Goal: Information Seeking & Learning: Find specific fact

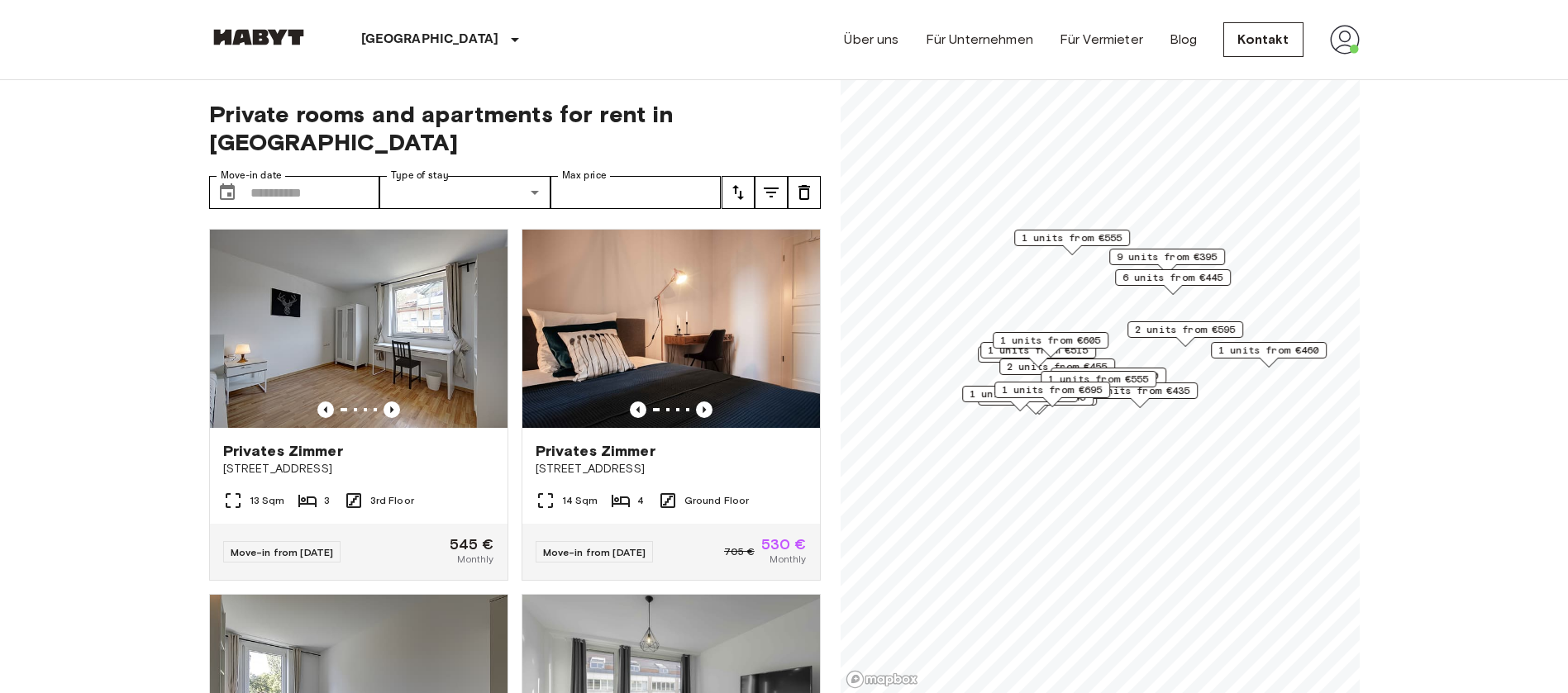
scroll to position [496, 0]
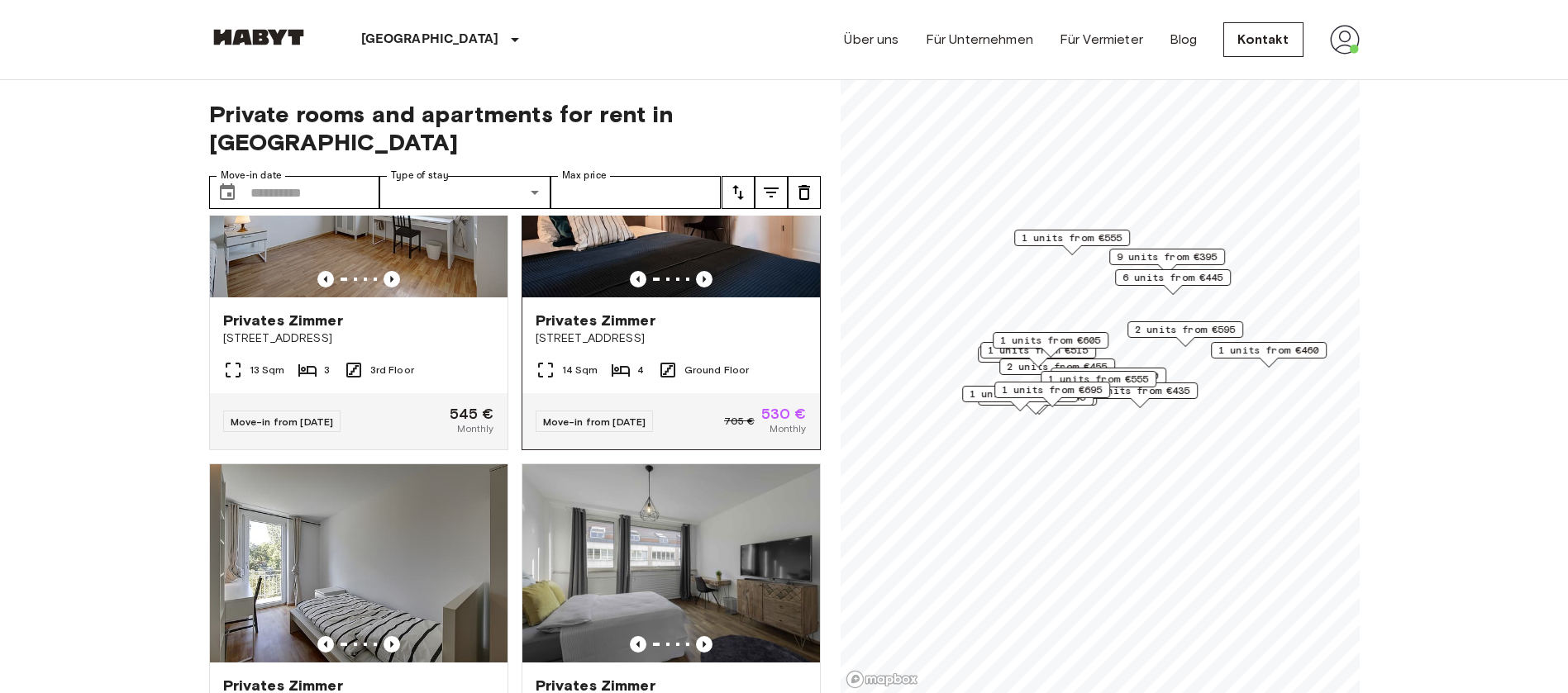
click at [714, 330] on span "[STREET_ADDRESS]" at bounding box center [671, 339] width 271 height 17
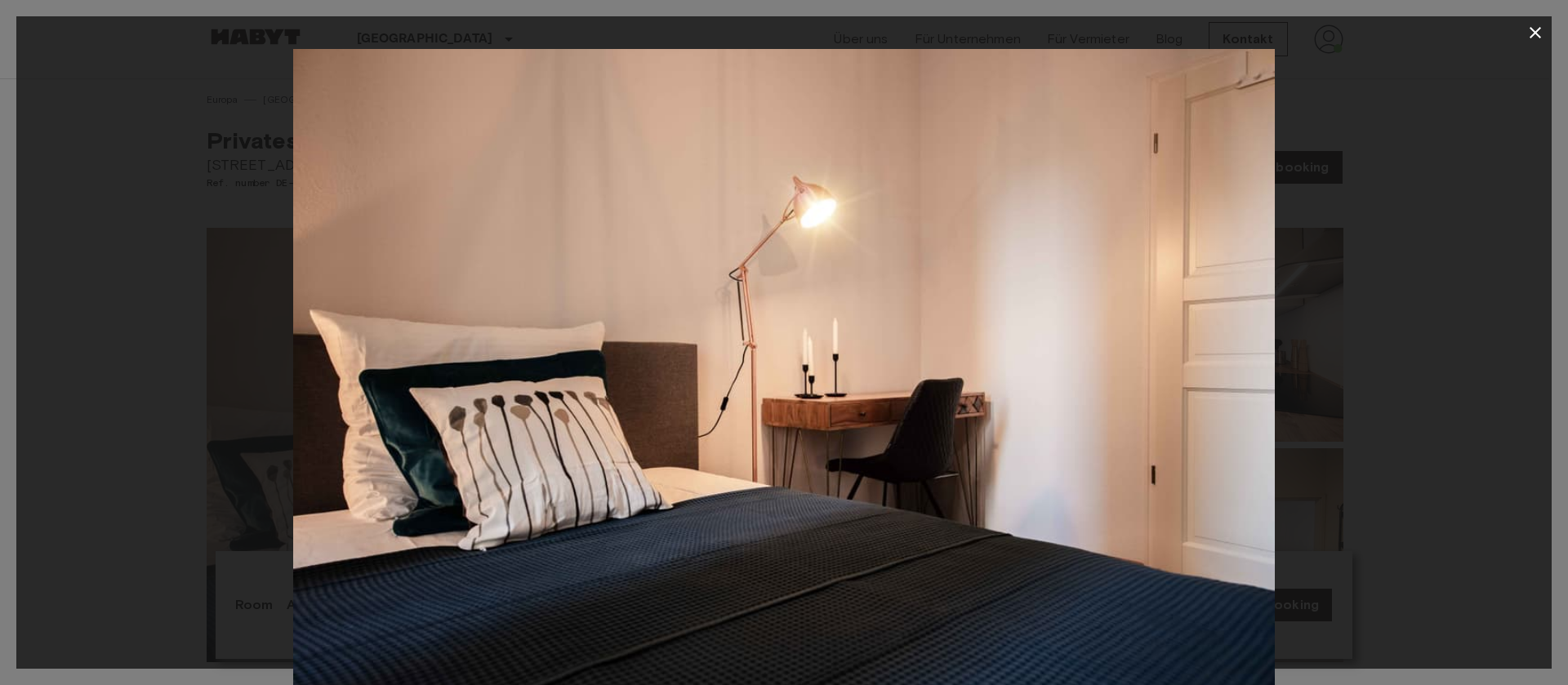
click at [1342, 297] on div at bounding box center [784, 376] width 1535 height 654
click at [1539, 33] on icon "button" at bounding box center [1535, 32] width 19 height 19
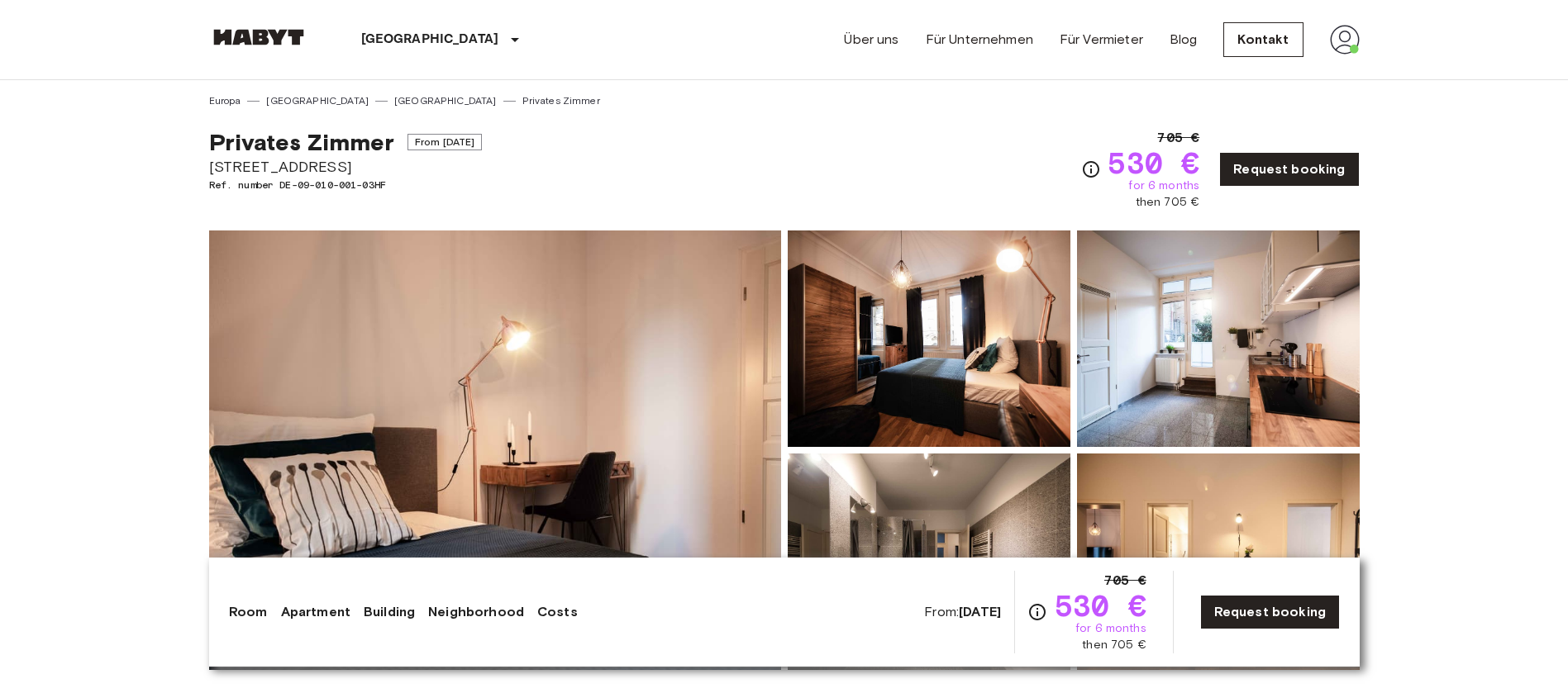
click at [874, 356] on img at bounding box center [929, 339] width 282 height 216
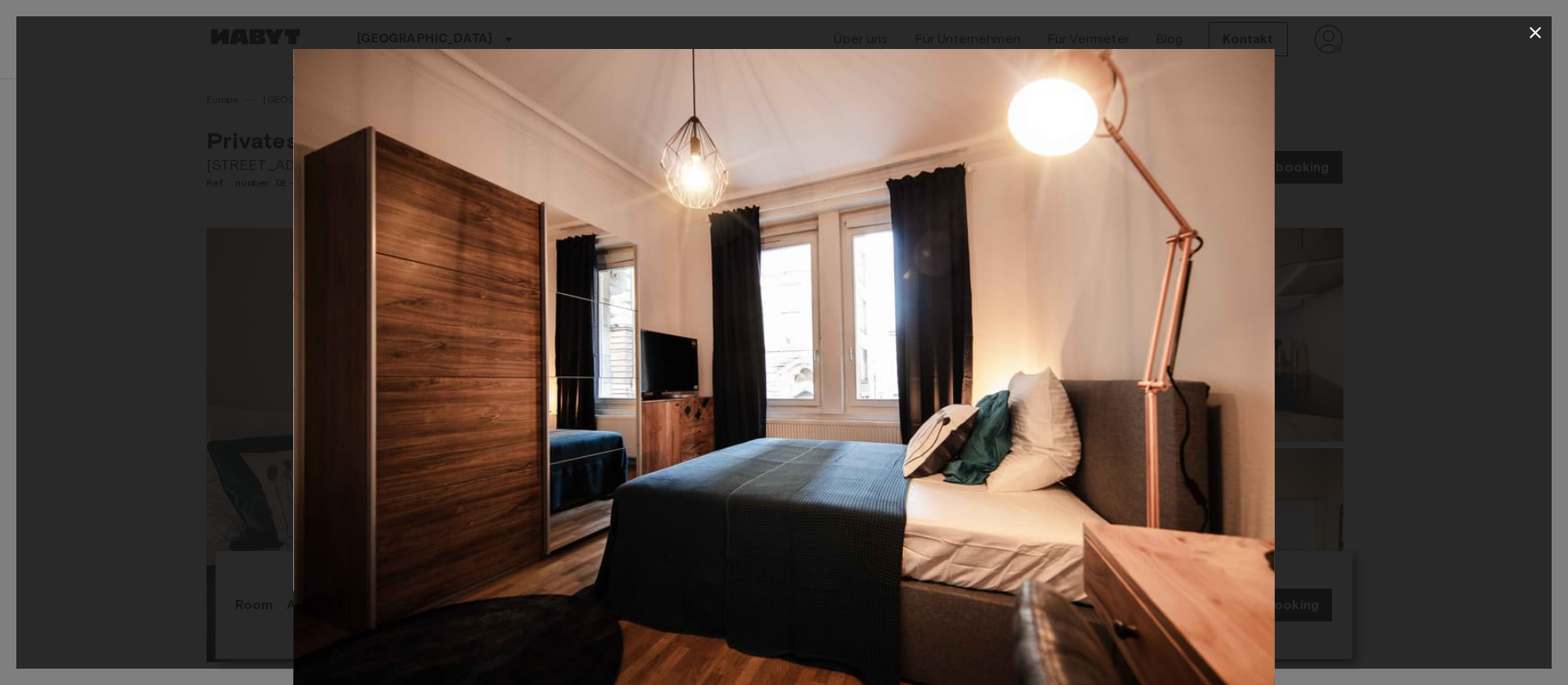
click at [1567, 364] on div at bounding box center [784, 342] width 1568 height 685
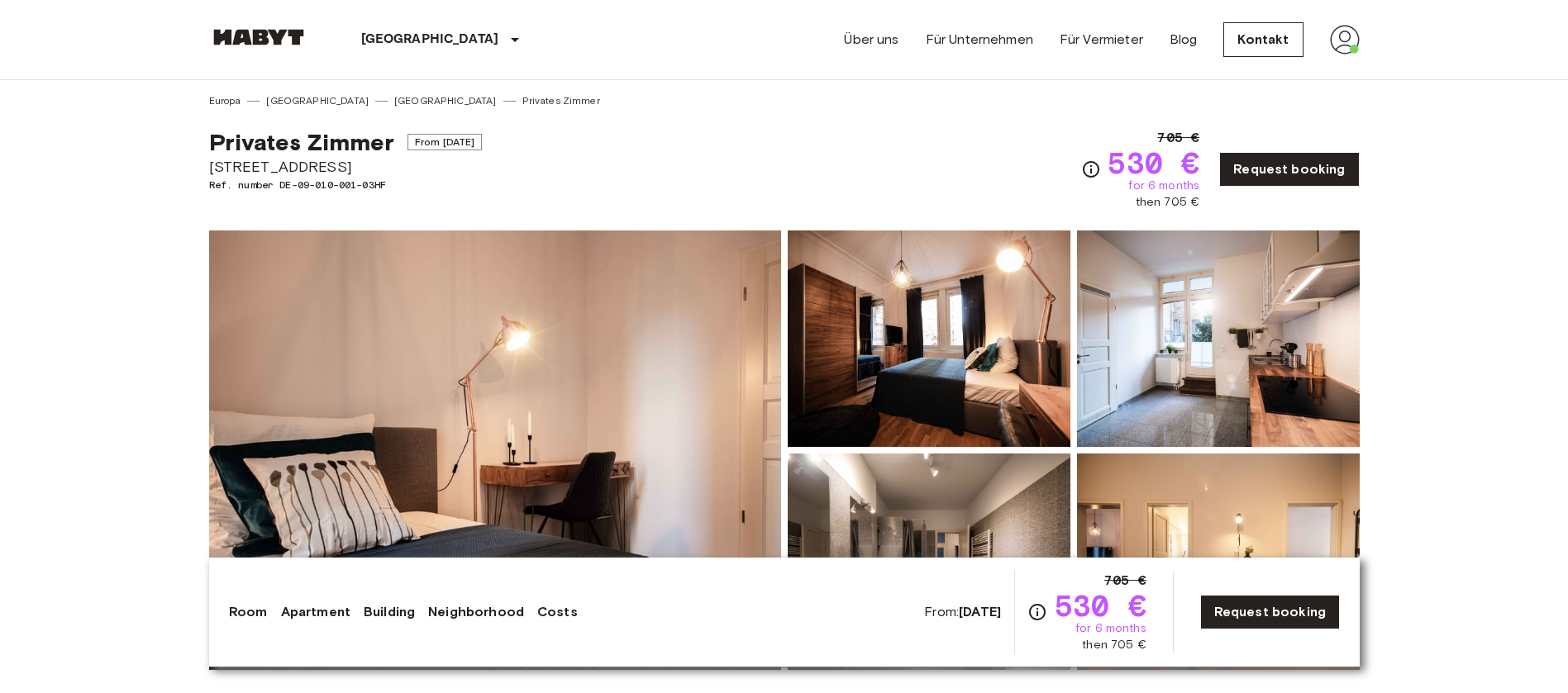
click at [1295, 328] on img at bounding box center [1218, 339] width 282 height 216
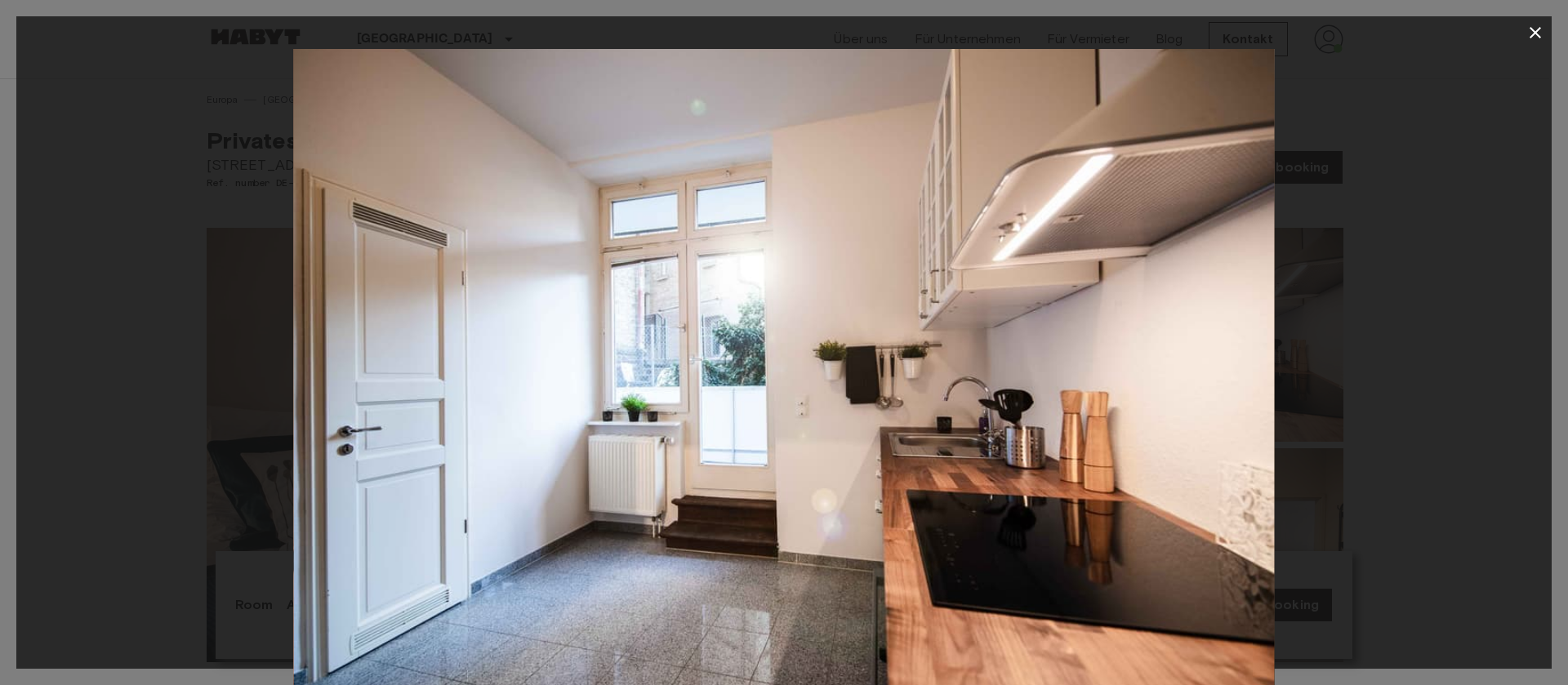
click at [1530, 31] on icon "button" at bounding box center [1535, 32] width 19 height 19
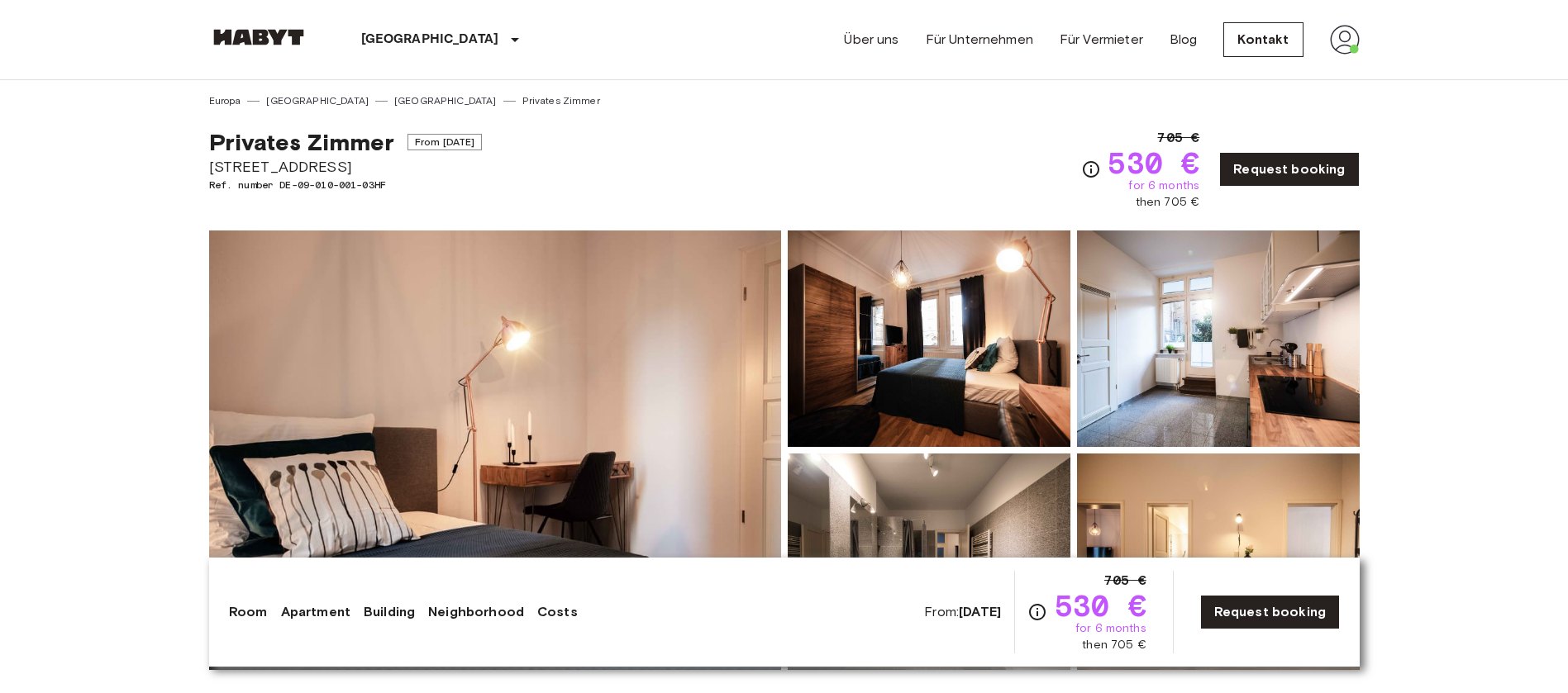
scroll to position [248, 0]
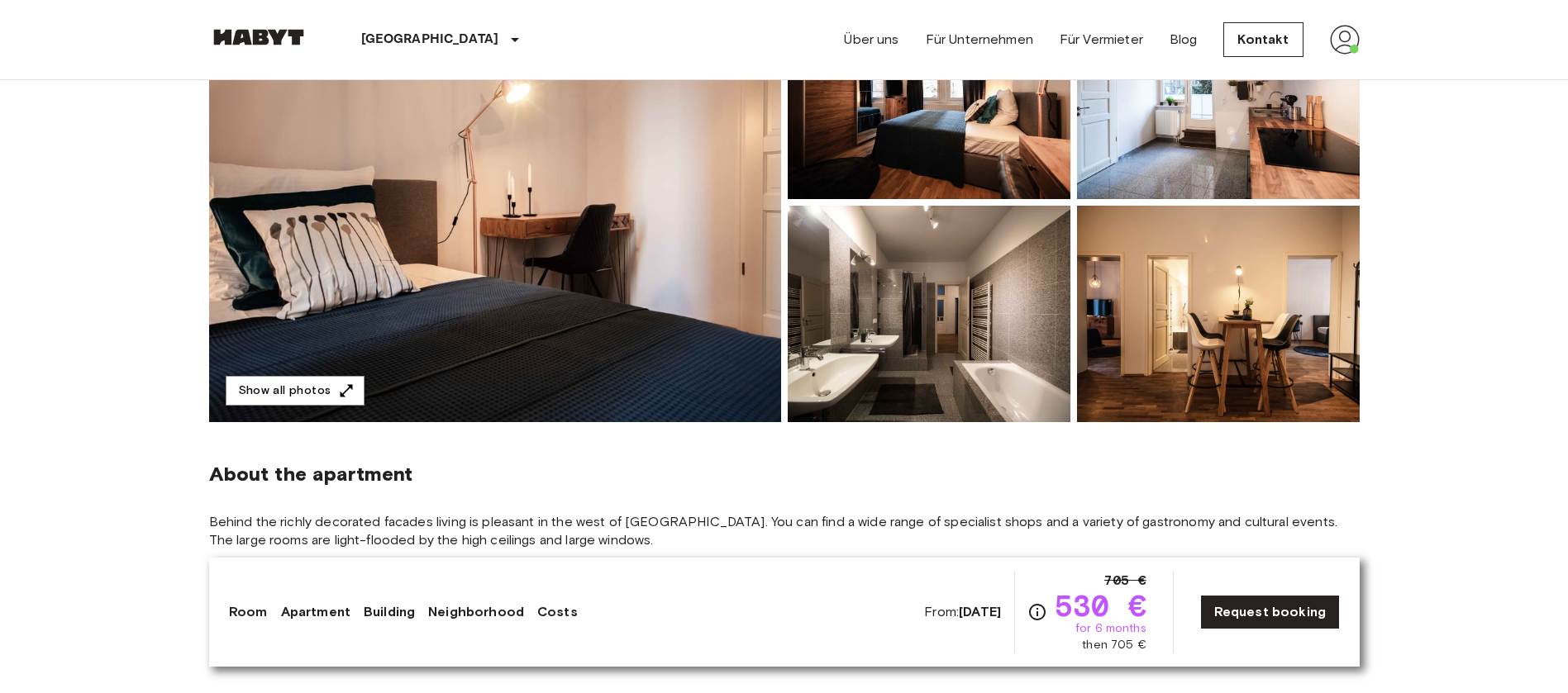
click at [933, 307] on img at bounding box center [929, 314] width 282 height 216
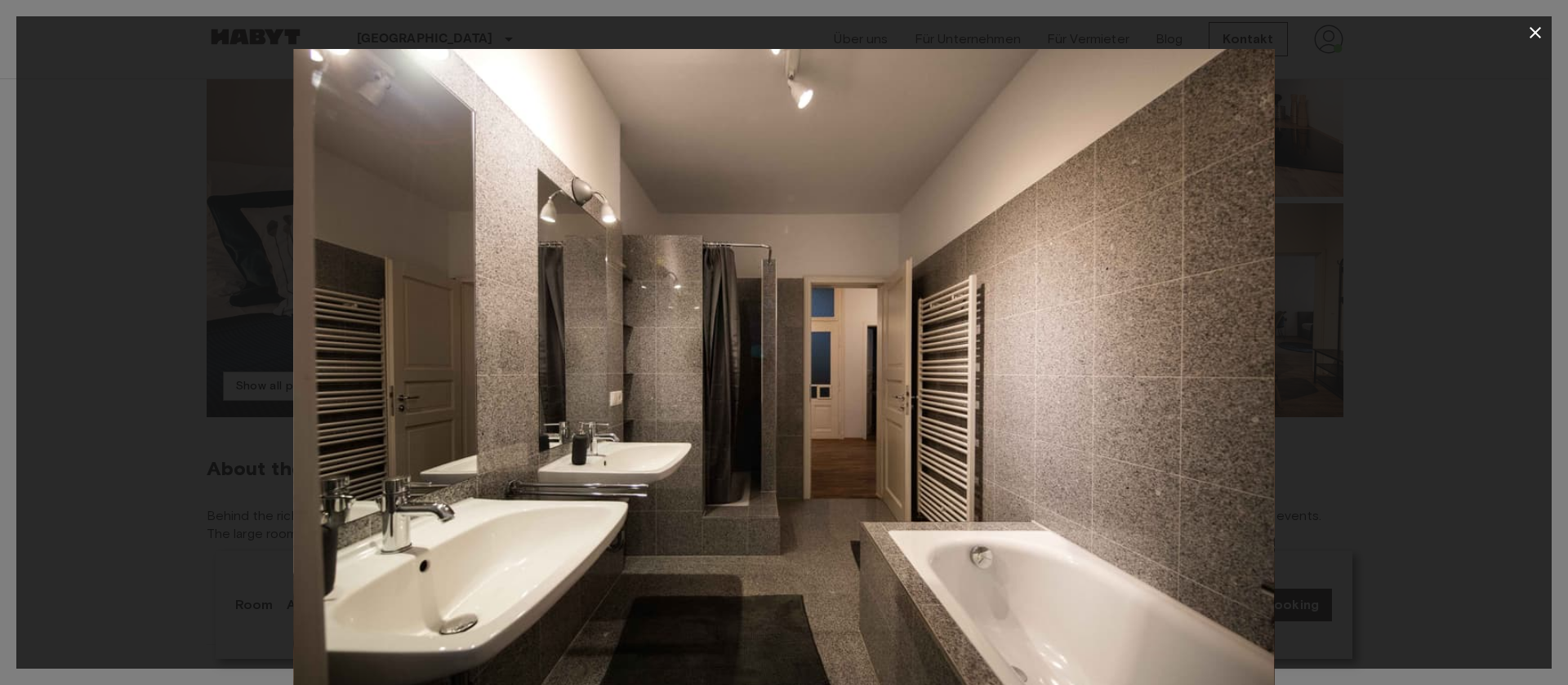
click at [1532, 28] on icon "button" at bounding box center [1535, 32] width 19 height 19
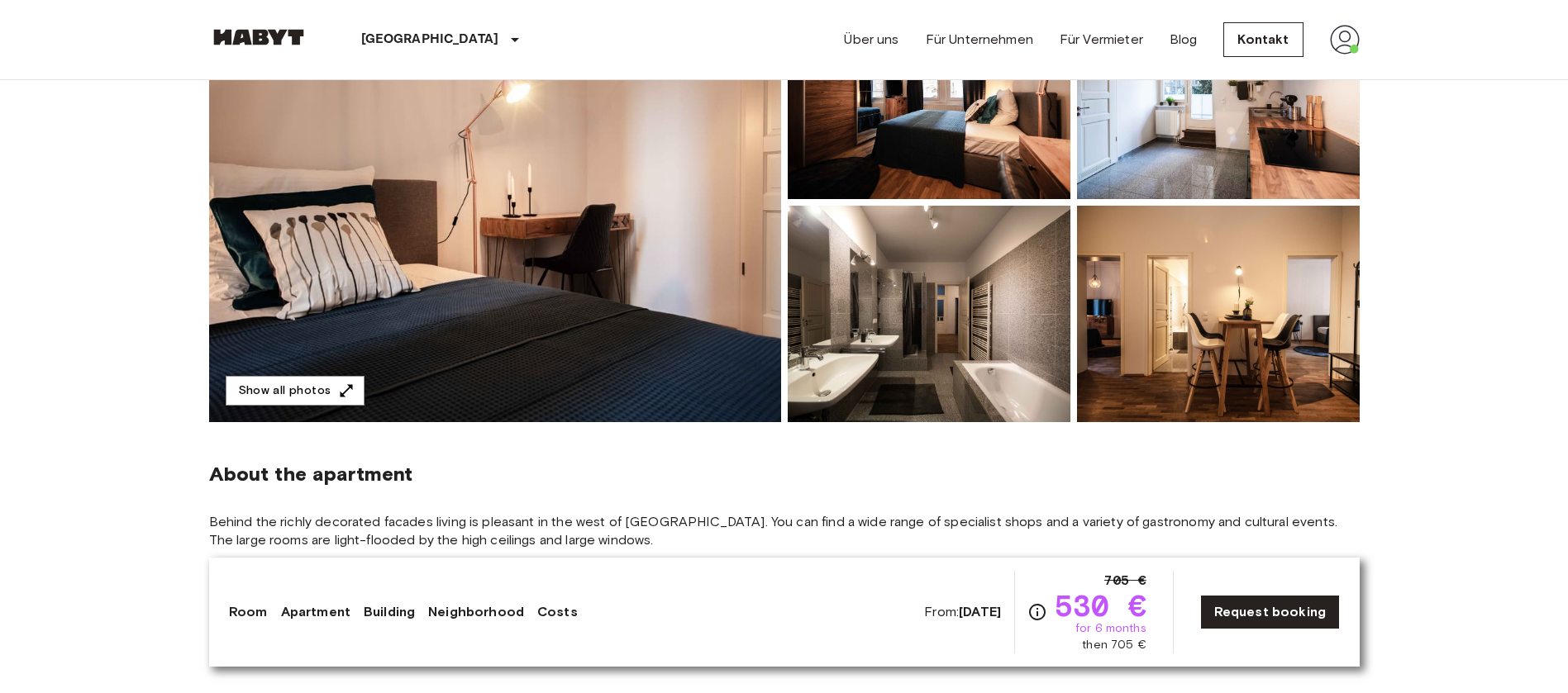
click at [1195, 297] on img at bounding box center [1218, 314] width 282 height 216
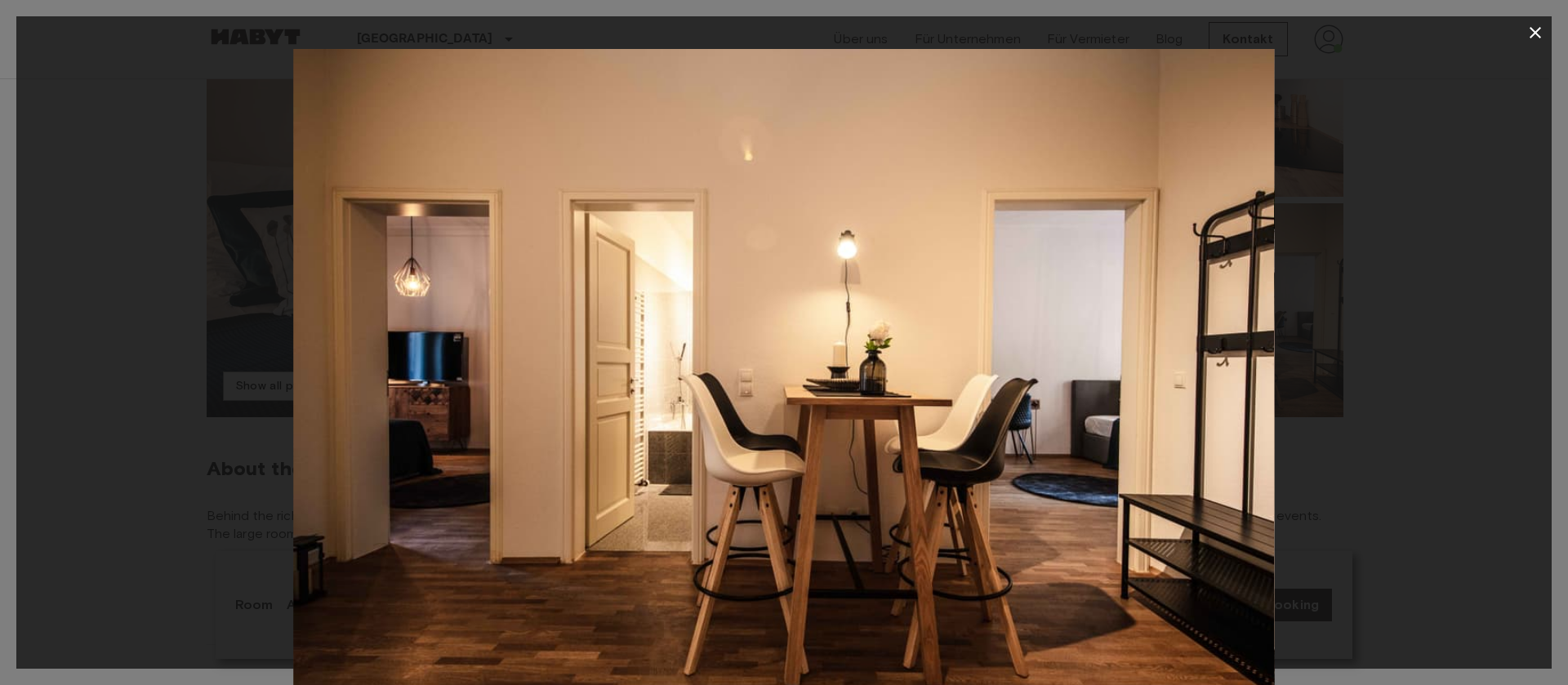
click at [1534, 247] on div at bounding box center [784, 376] width 1535 height 654
click at [1530, 40] on icon "button" at bounding box center [1535, 32] width 19 height 19
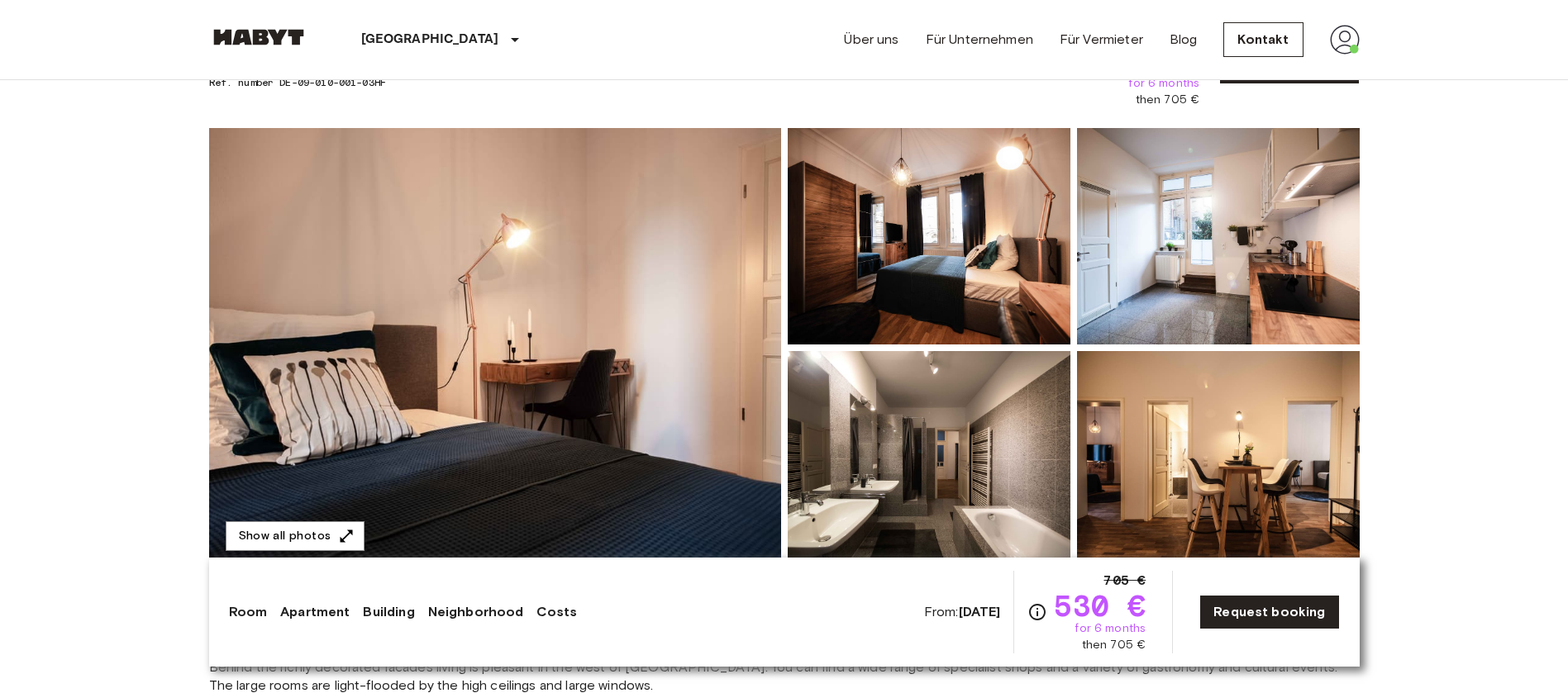
scroll to position [0, 0]
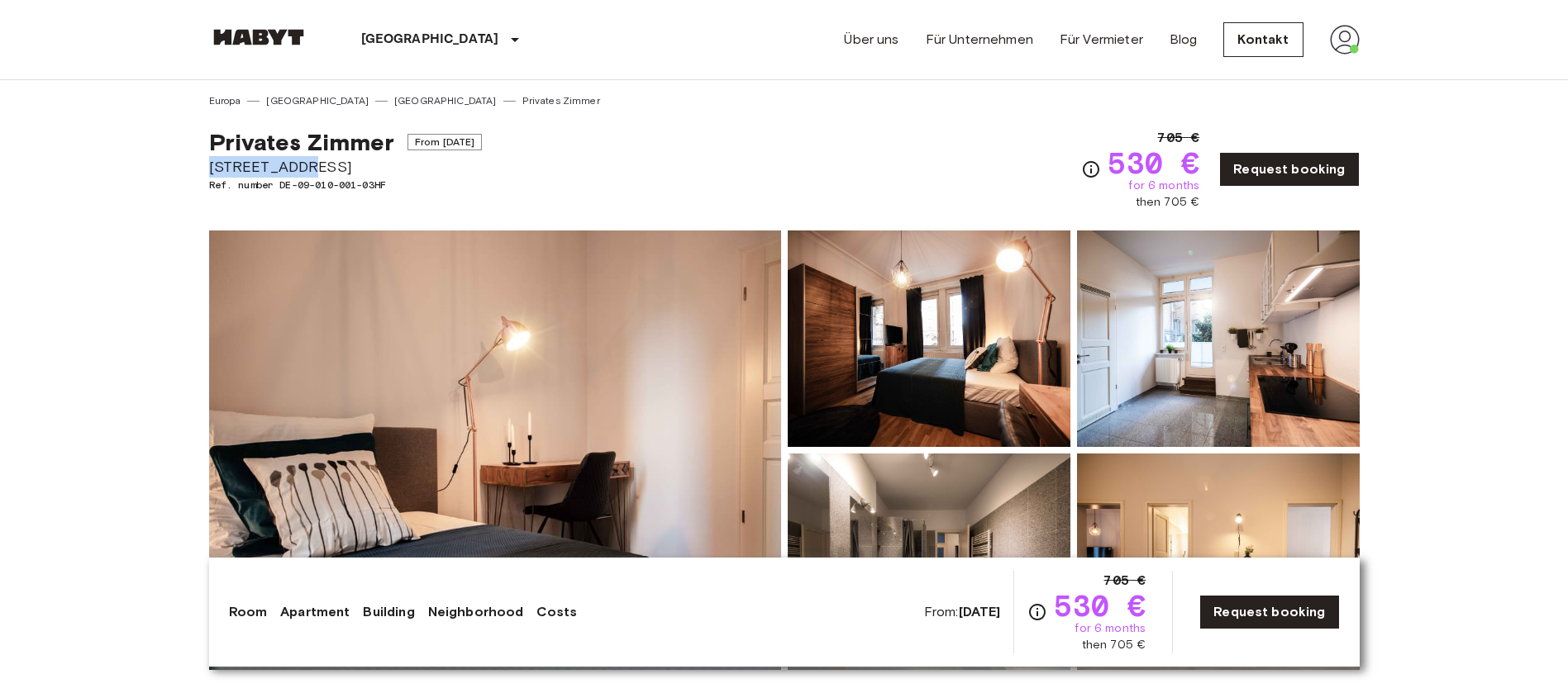
drag, startPoint x: 309, startPoint y: 159, endPoint x: 180, endPoint y: 166, distance: 129.2
copy span "[STREET_ADDRESS]"
drag, startPoint x: 402, startPoint y: 188, endPoint x: 283, endPoint y: 184, distance: 119.1
click at [283, 184] on span "Ref. number DE-09-010-001-03HF" at bounding box center [346, 185] width 274 height 15
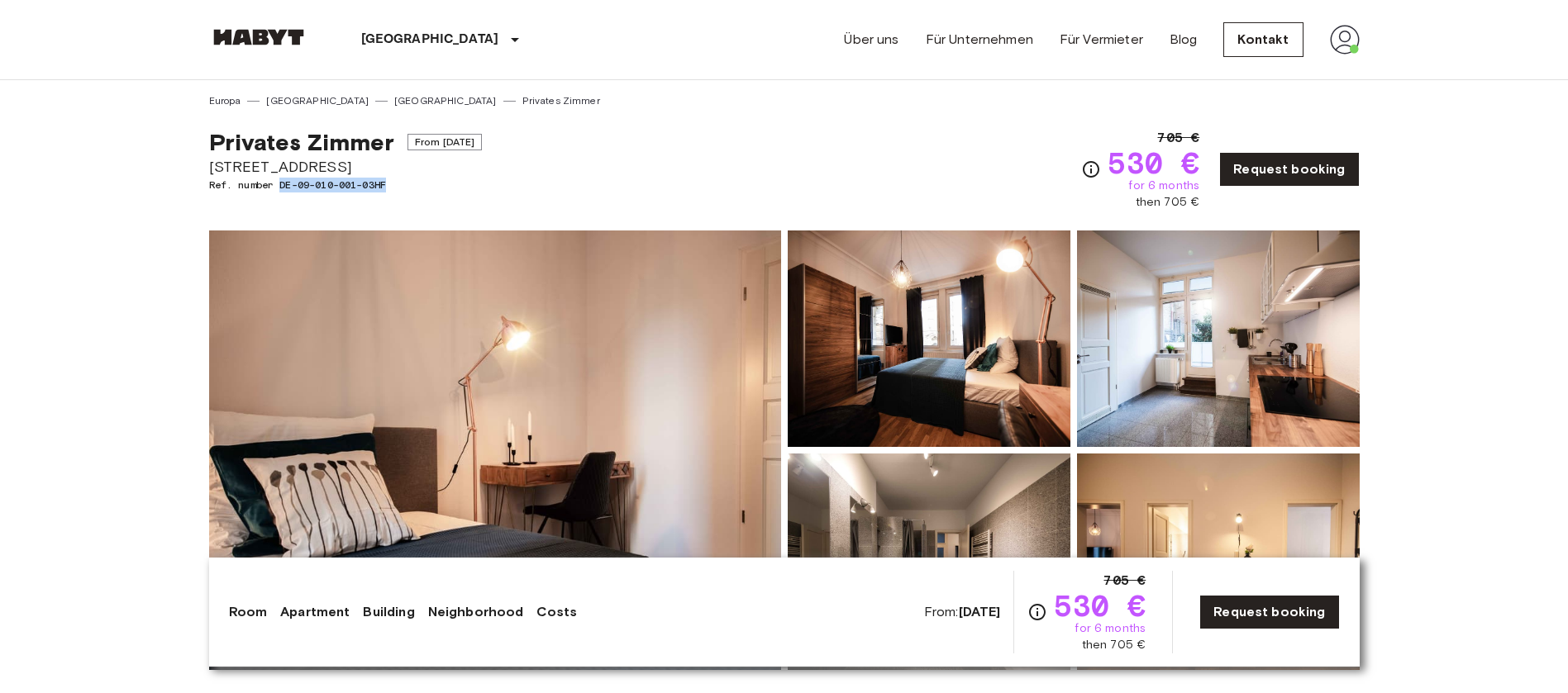
copy span "DE-09-010-001-03HF"
